Goal: Check status: Check status

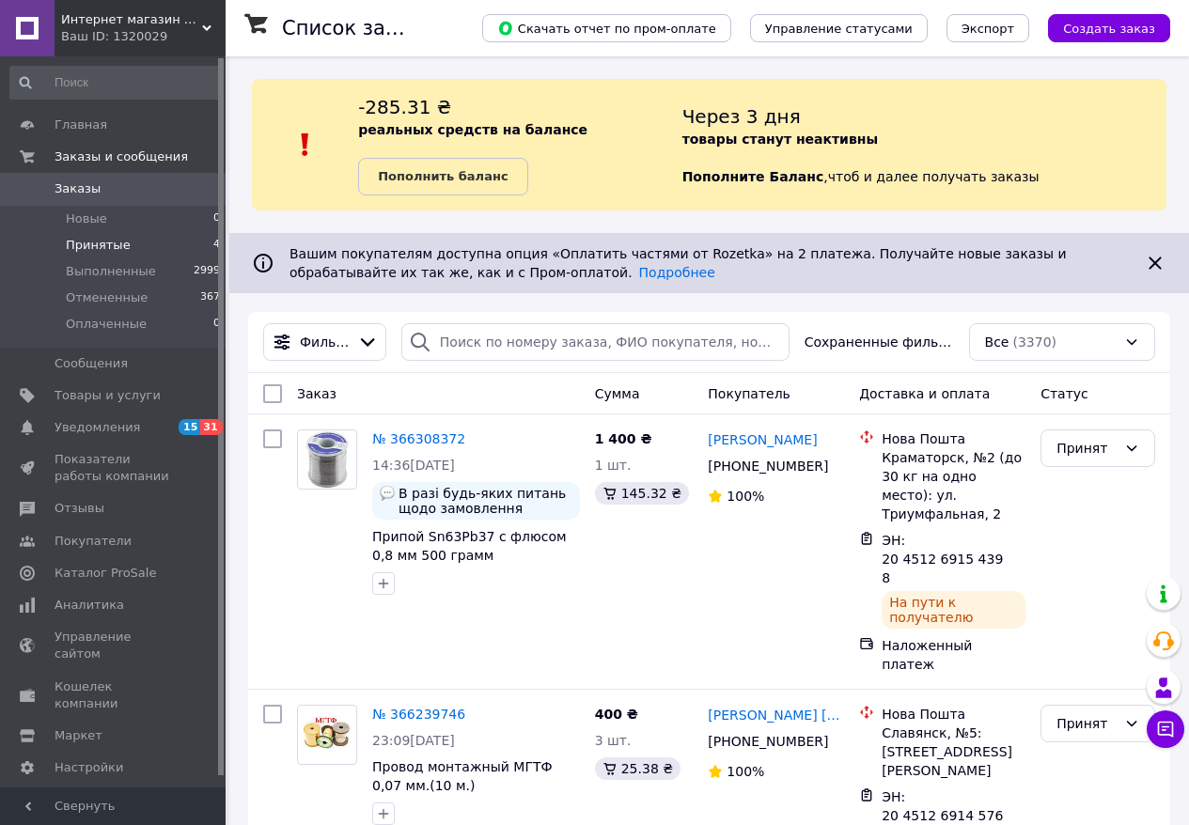
click at [99, 242] on span "Принятые" at bounding box center [98, 245] width 65 height 17
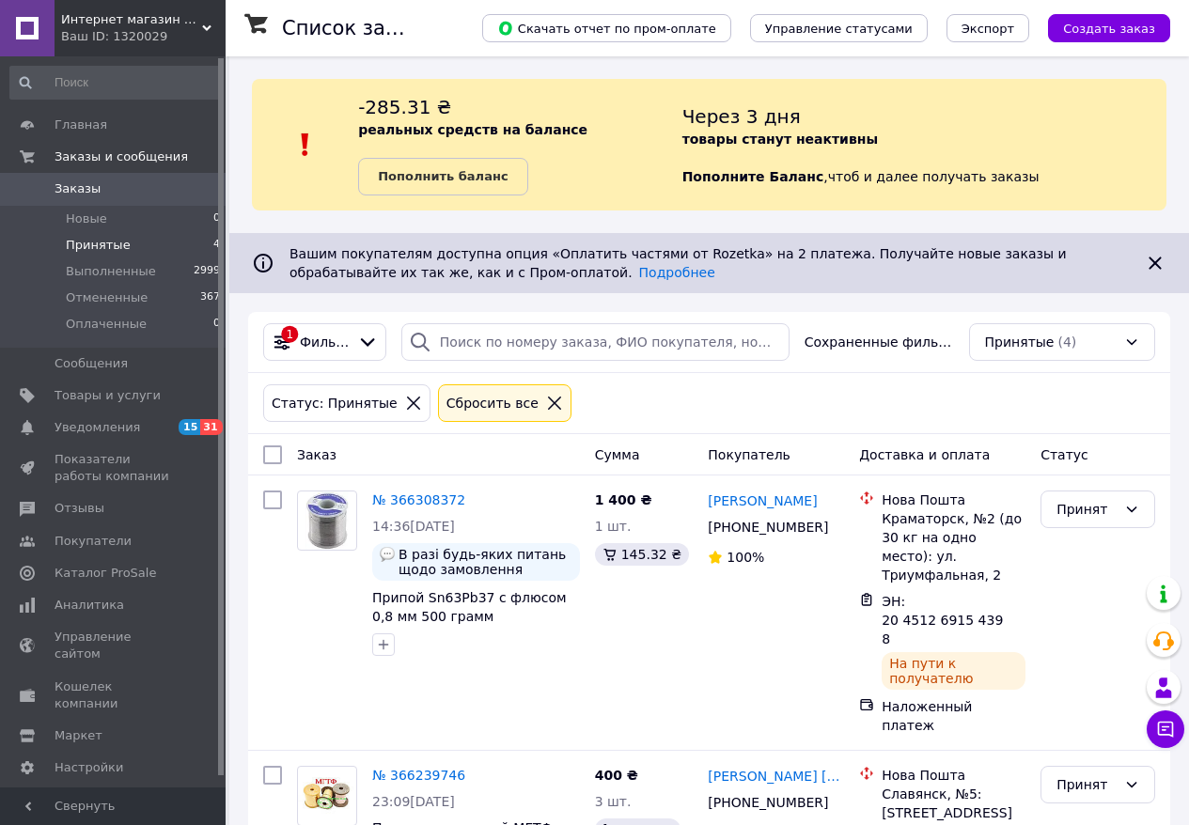
click at [81, 189] on span "Заказы" at bounding box center [78, 189] width 46 height 17
